Goal: Transaction & Acquisition: Subscribe to service/newsletter

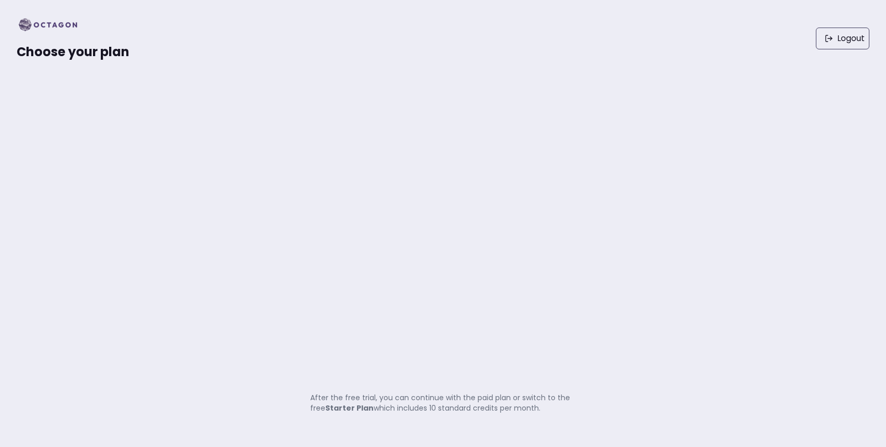
click at [54, 22] on img at bounding box center [51, 25] width 69 height 17
